Goal: Communication & Community: Participate in discussion

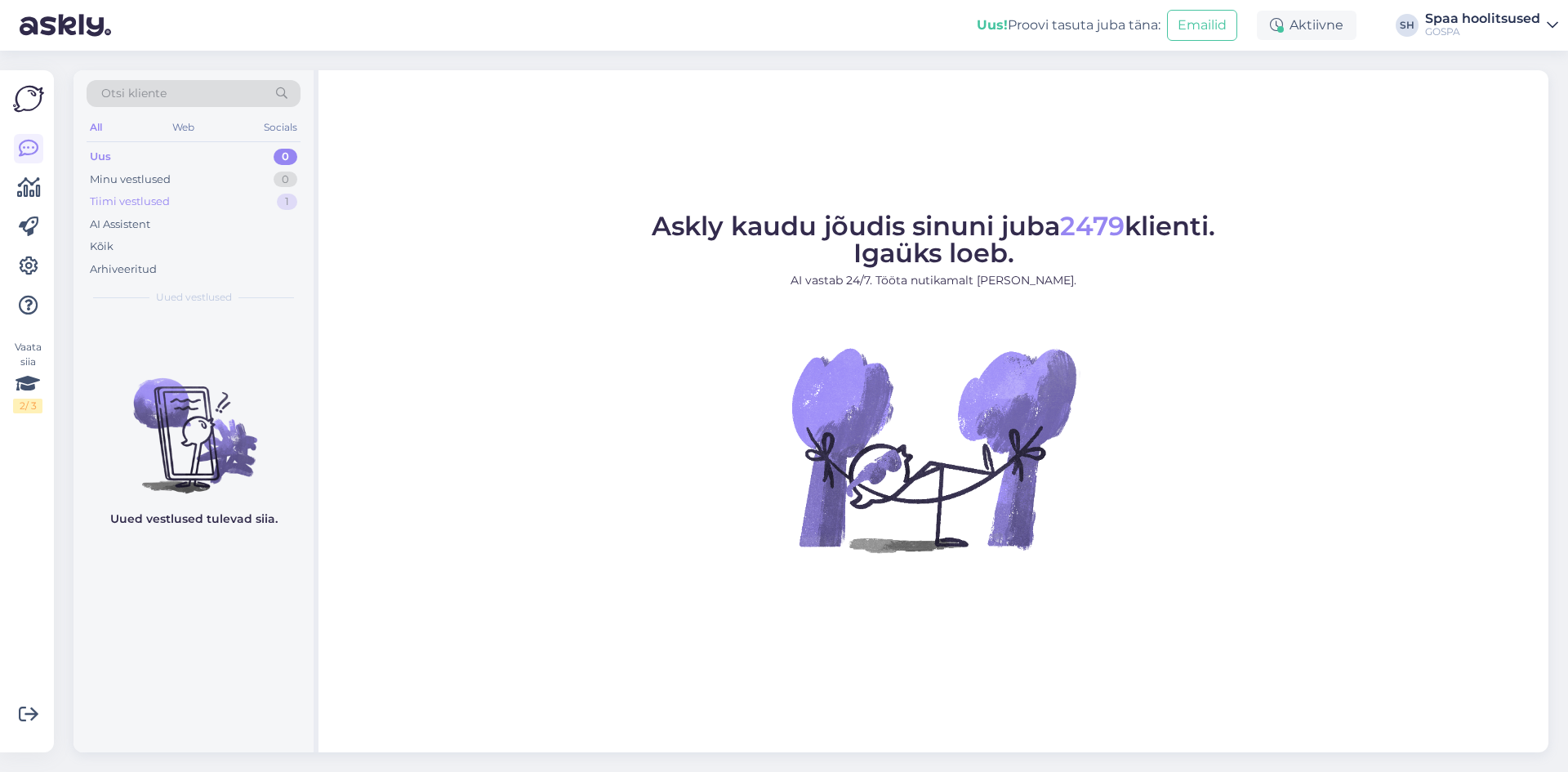
click at [136, 195] on div "Tiimi vestlused" at bounding box center [130, 201] width 80 height 16
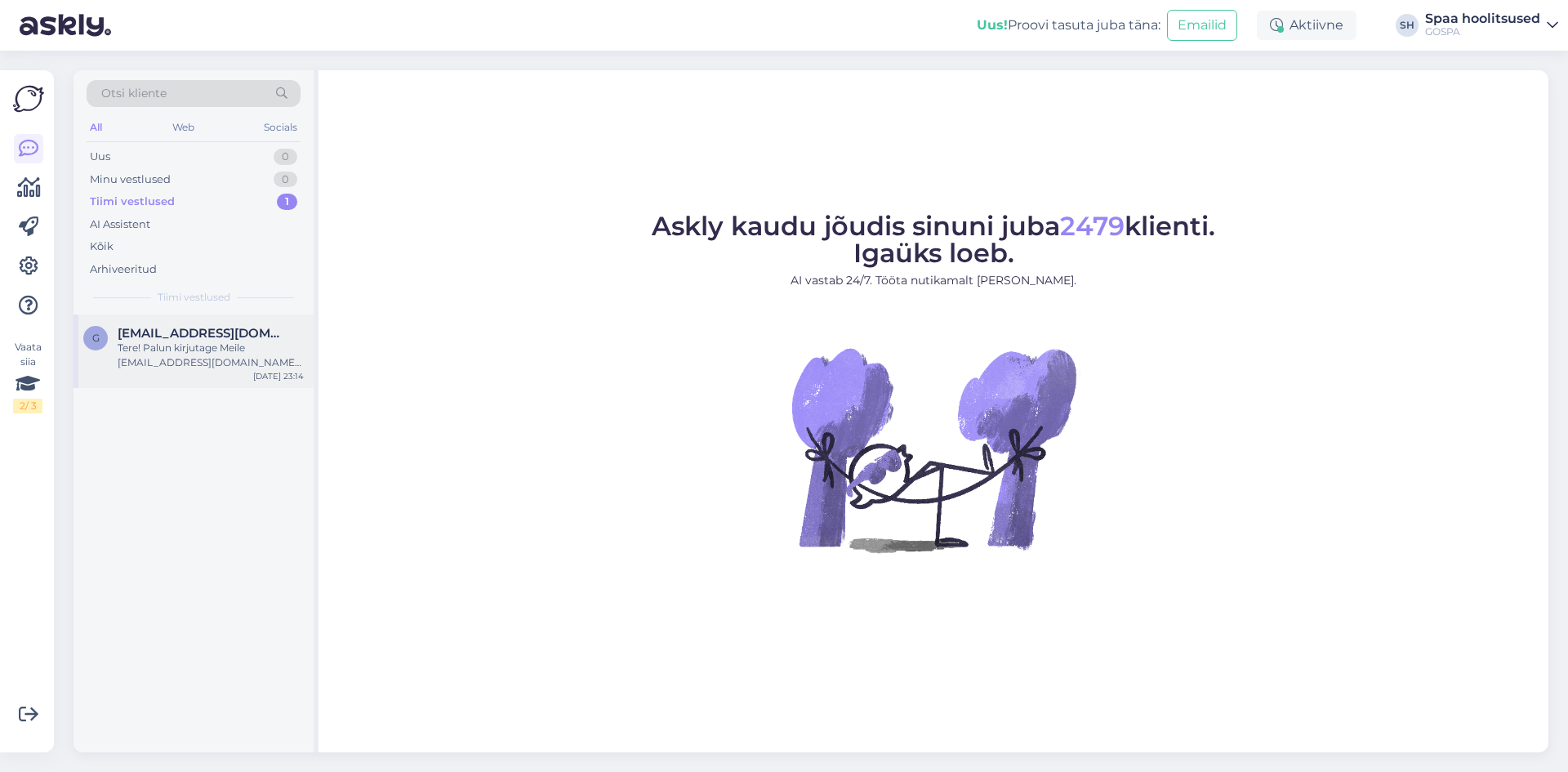
click at [198, 353] on div "Tere! Palun kirjutage Meile admin@gospa.ee ja saame Teile edastada päringu!" at bounding box center [210, 355] width 186 height 30
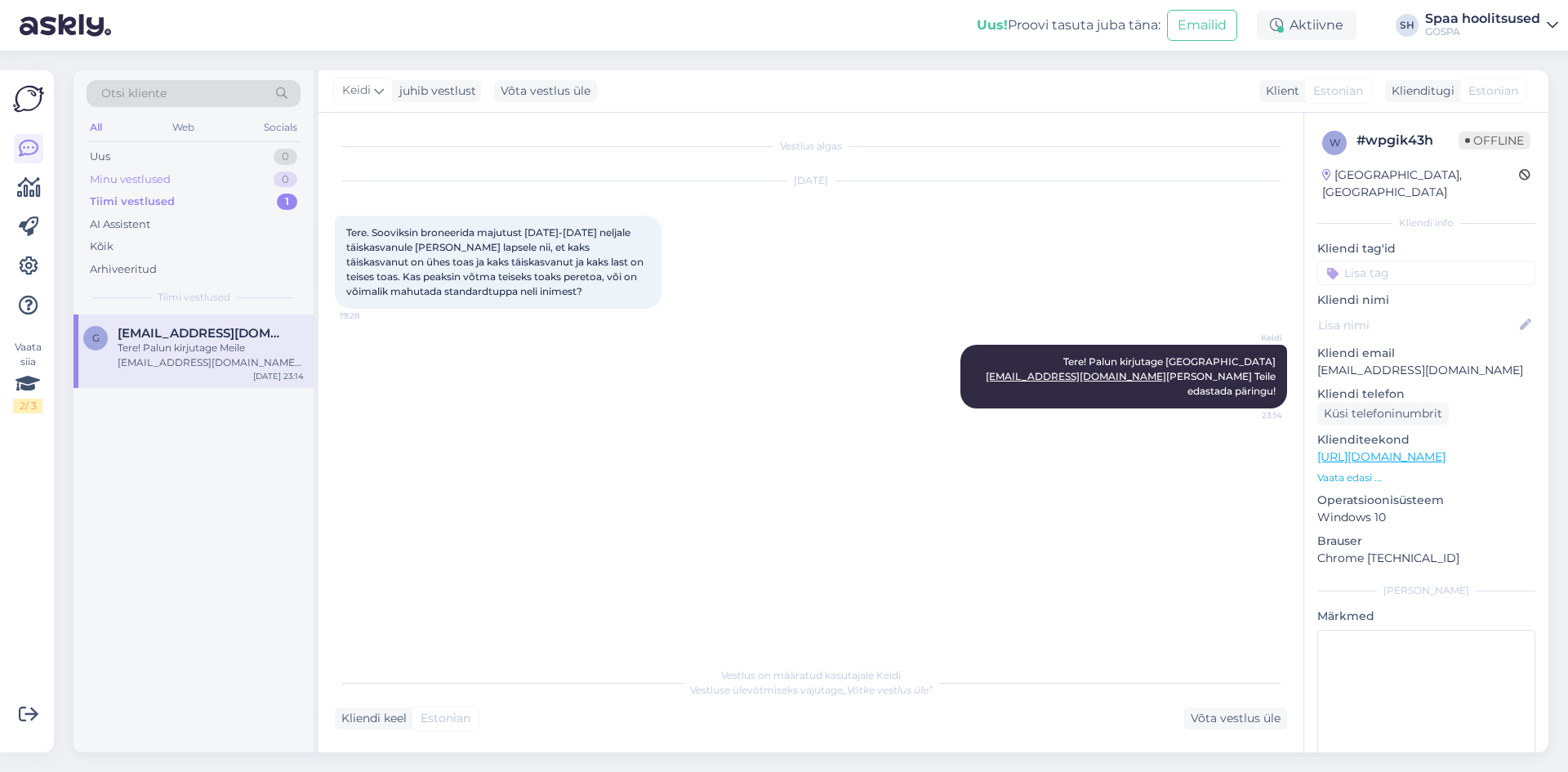
click at [145, 176] on div "Minu vestlused" at bounding box center [130, 179] width 81 height 16
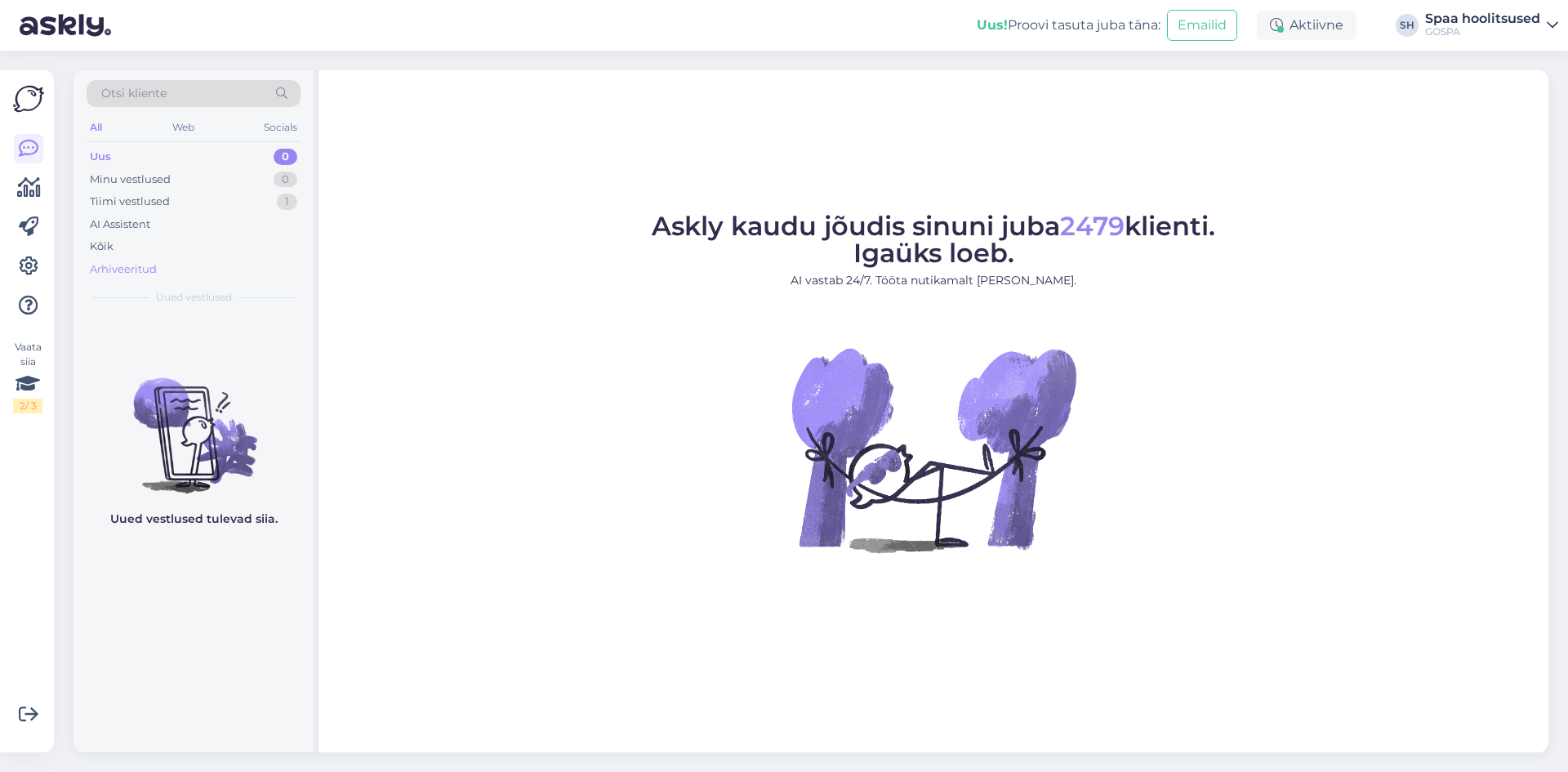
click at [121, 266] on div "Arhiveeritud" at bounding box center [123, 269] width 67 height 16
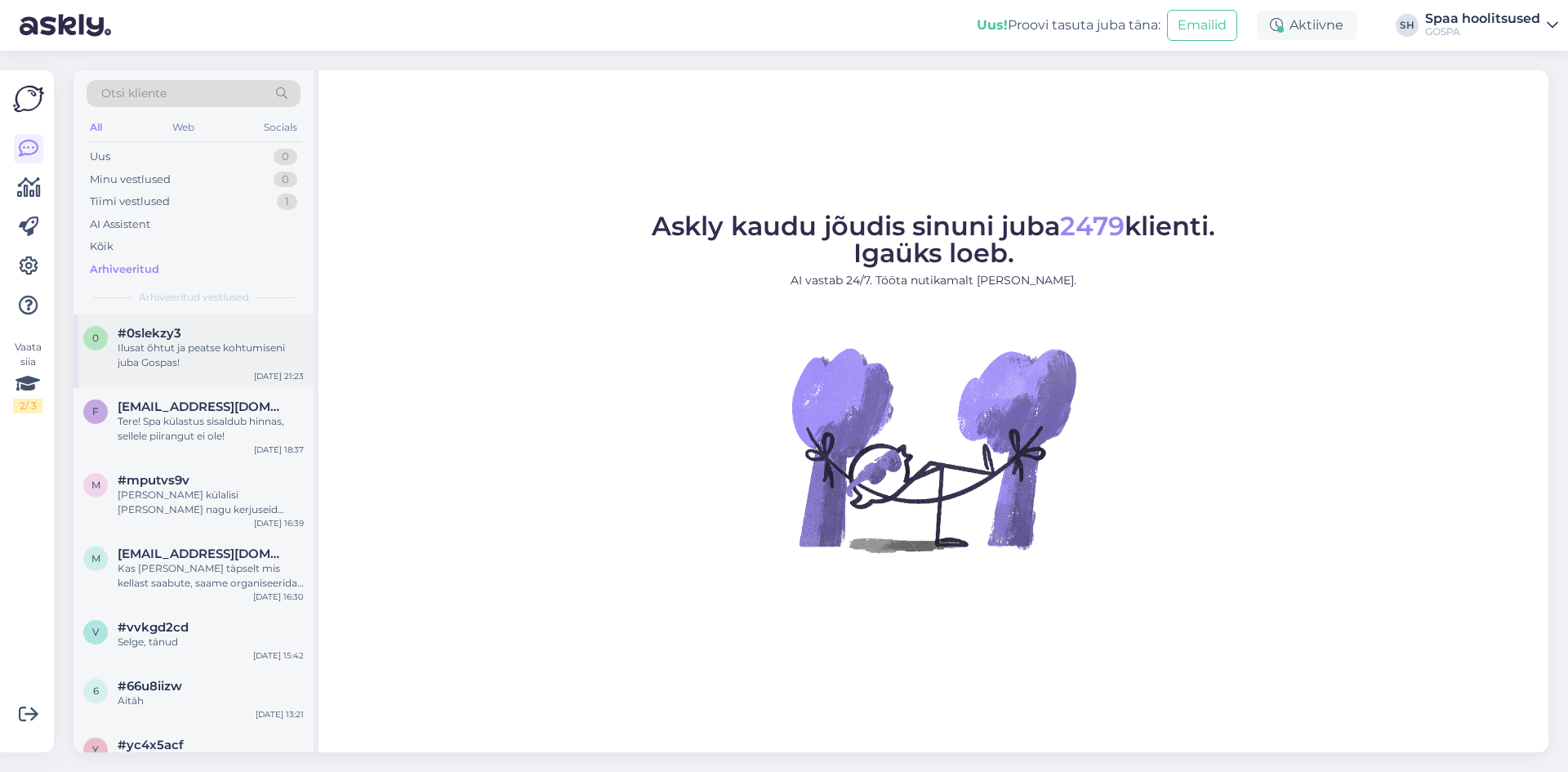
click at [161, 351] on div "Ilusat õhtut ja peatse kohtumiseni juba Gospas!" at bounding box center [210, 355] width 186 height 30
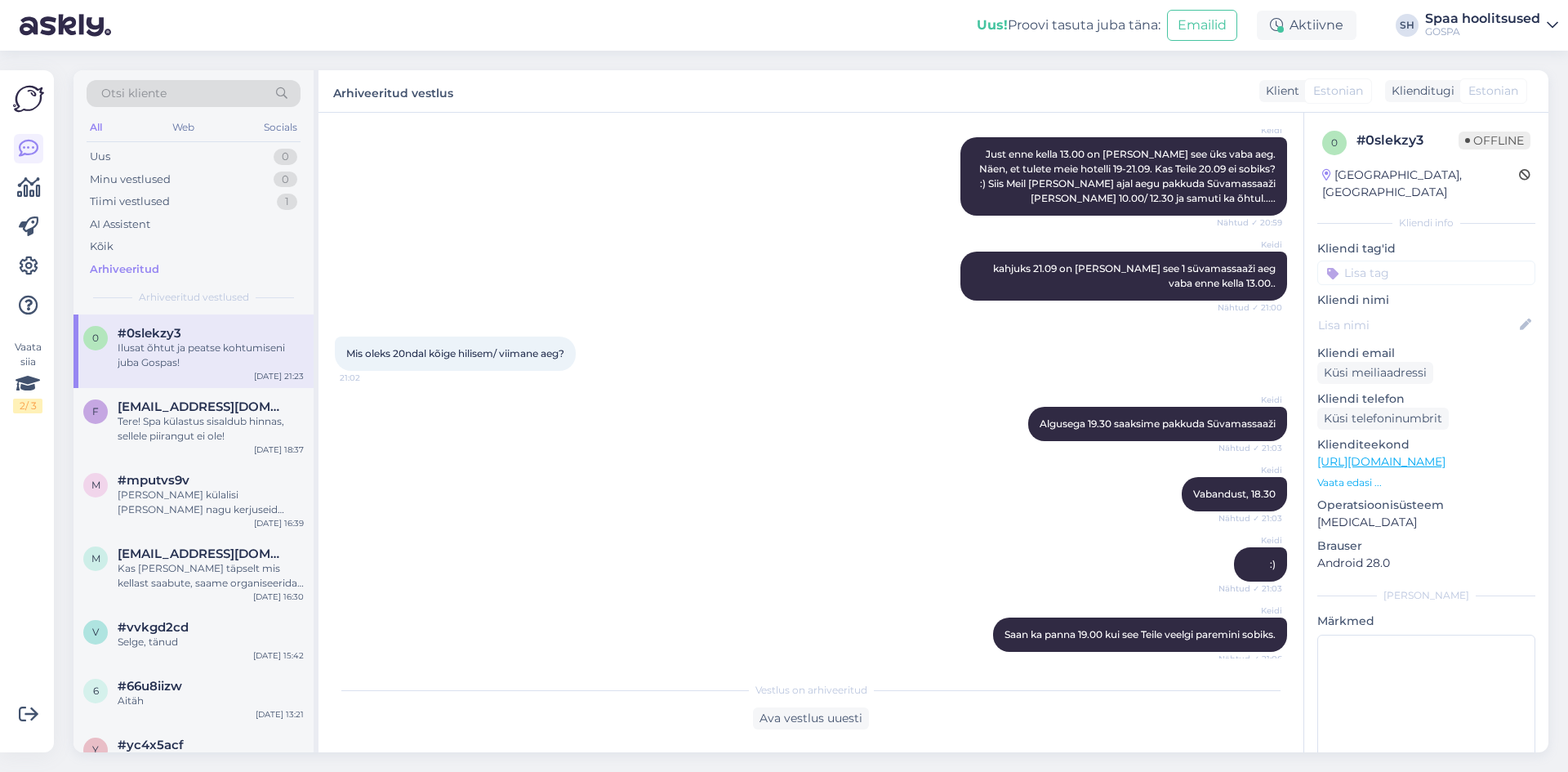
scroll to position [1382, 0]
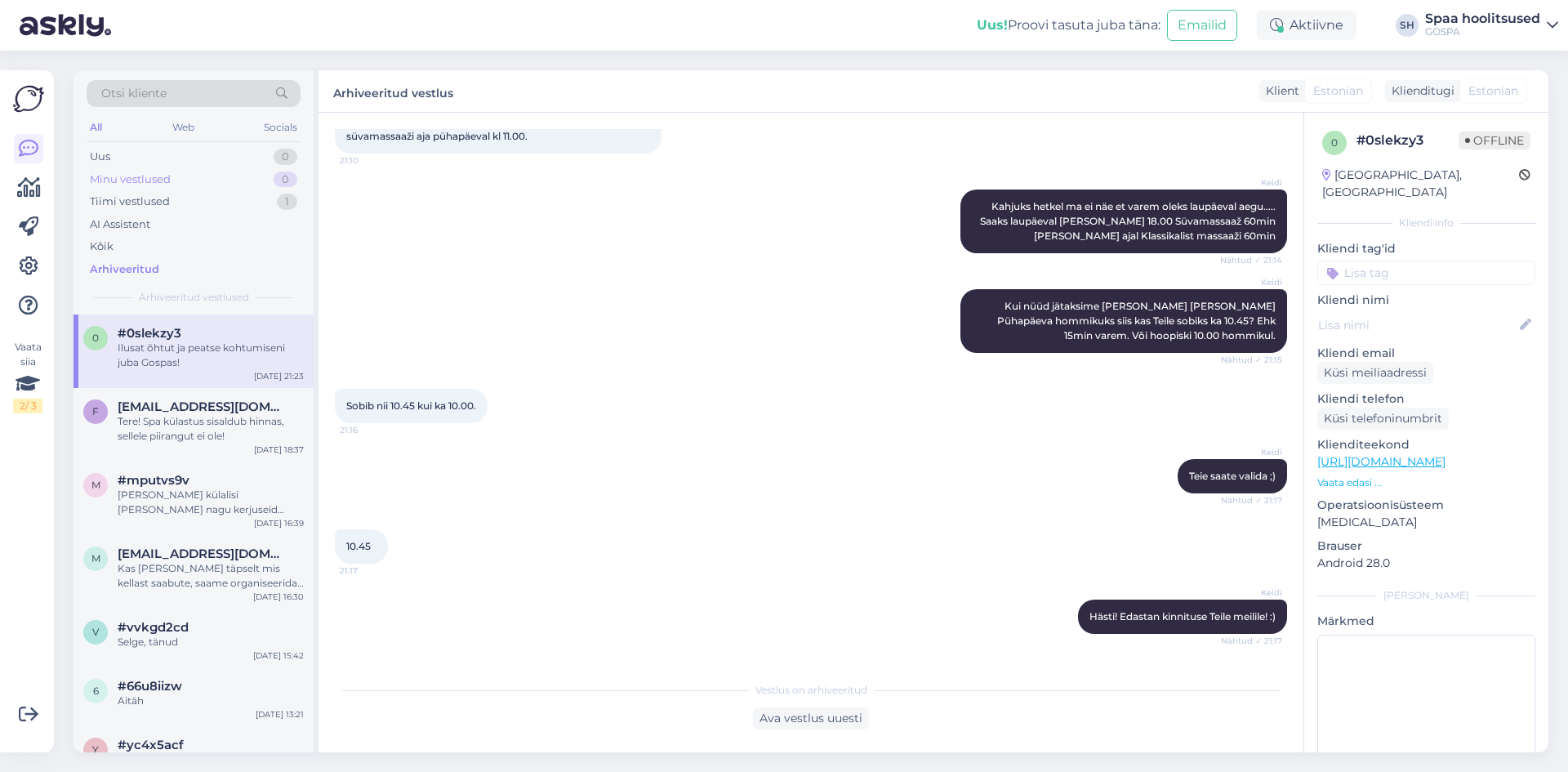
click at [146, 173] on div "Minu vestlused" at bounding box center [130, 179] width 81 height 16
